Goal: Navigation & Orientation: Understand site structure

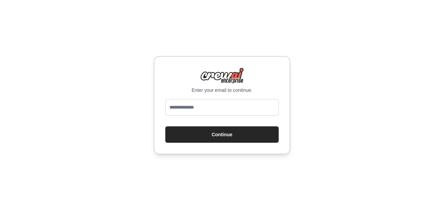
type input "**********"
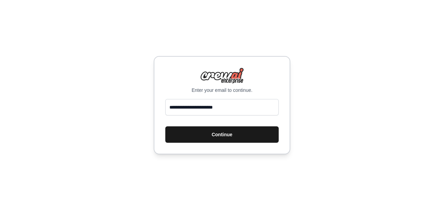
click at [229, 137] on button "Continue" at bounding box center [221, 134] width 113 height 16
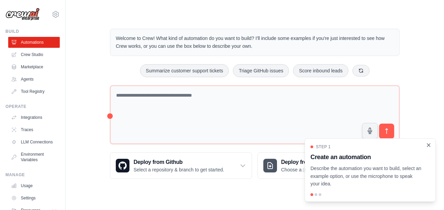
click at [429, 145] on icon "Close walkthrough" at bounding box center [428, 144] width 3 height 3
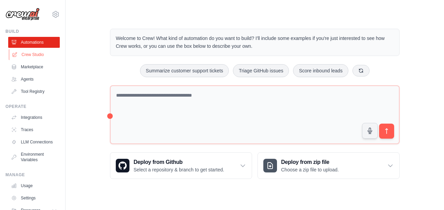
click at [38, 56] on link "Crew Studio" at bounding box center [35, 54] width 52 height 11
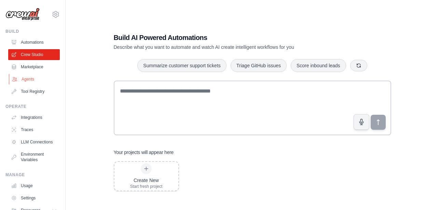
click at [29, 78] on link "Agents" at bounding box center [35, 79] width 52 height 11
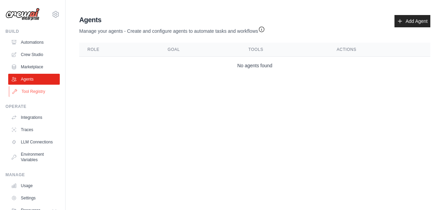
click at [32, 88] on link "Tool Registry" at bounding box center [35, 91] width 52 height 11
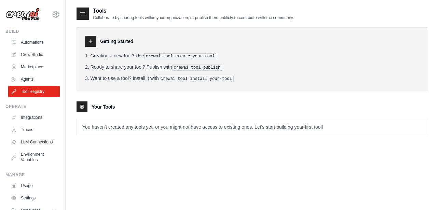
scroll to position [35, 0]
